Goal: Task Accomplishment & Management: Manage account settings

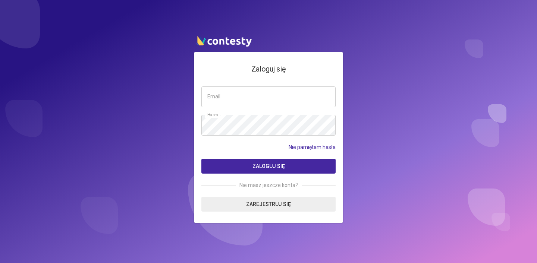
click at [280, 95] on input "email" at bounding box center [268, 96] width 134 height 21
type input "**********"
click at [283, 171] on button "Zaloguj się" at bounding box center [268, 166] width 134 height 15
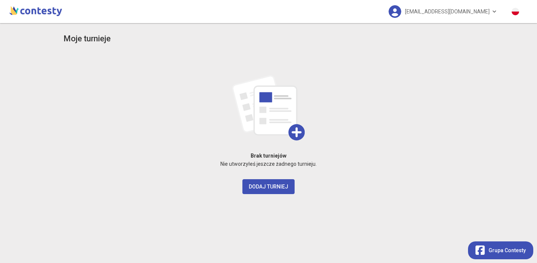
click at [366, 148] on div "Brak turniejów Nie utworzyłeś jeszcze żadnego turnieju. Dodaj turniej" at bounding box center [268, 123] width 410 height 141
click at [44, 10] on img at bounding box center [35, 10] width 56 height 15
click at [76, 42] on h3 "Moje turnieje" at bounding box center [86, 38] width 47 height 13
click at [491, 12] on link "monikalabuz@icloud.com" at bounding box center [442, 11] width 123 height 23
click at [396, 119] on div "Brak turniejów Nie utworzyłeś jeszcze żadnego turnieju. Dodaj turniej" at bounding box center [268, 123] width 410 height 141
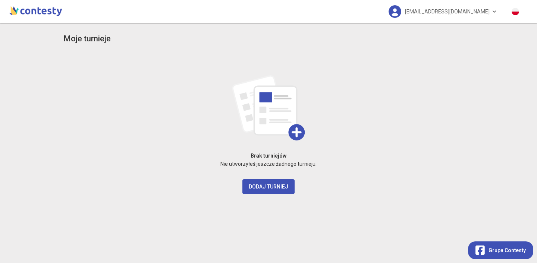
click at [19, 15] on img at bounding box center [35, 10] width 56 height 15
click at [51, 11] on img at bounding box center [35, 10] width 56 height 15
click at [478, 10] on span "monikalabuz@icloud.com" at bounding box center [447, 12] width 85 height 16
click at [466, 31] on link "Wyloguj" at bounding box center [442, 34] width 75 height 14
